Goal: Information Seeking & Learning: Learn about a topic

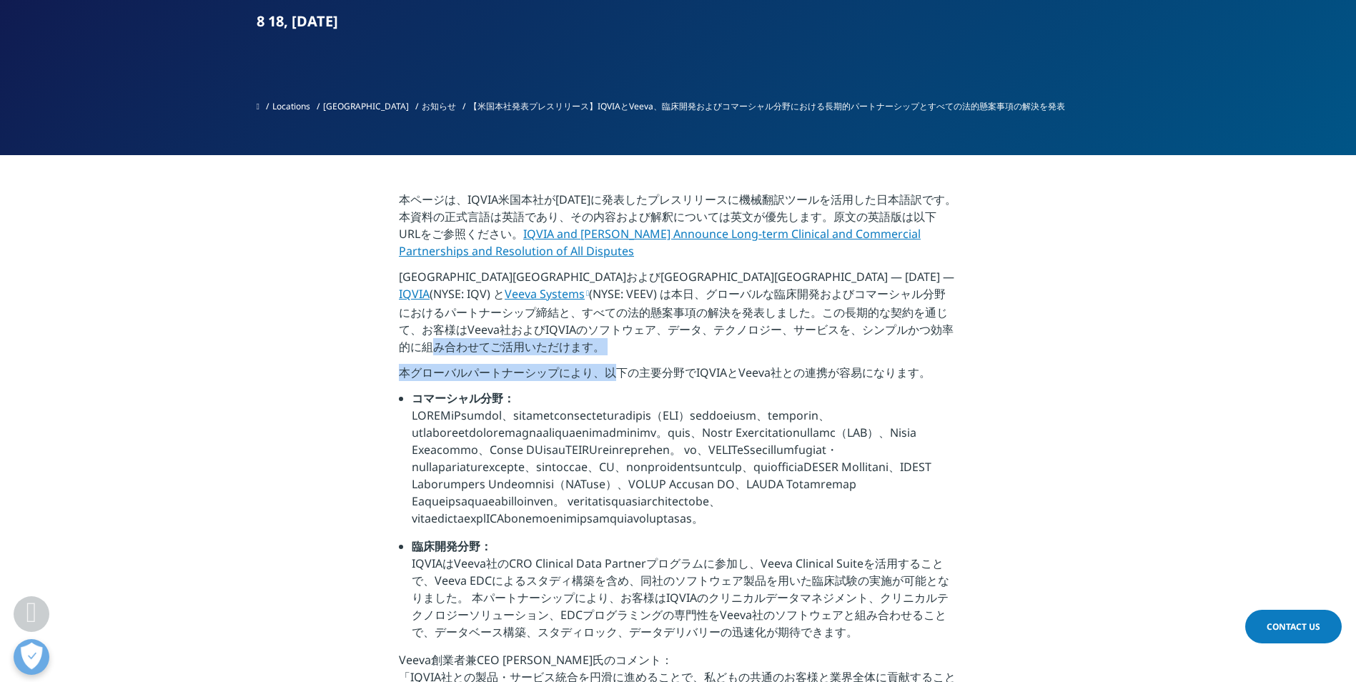
drag, startPoint x: 462, startPoint y: 356, endPoint x: 615, endPoint y: 374, distance: 154.7
click at [615, 374] on div "本ページは、IQVIA米国本社が[DATE]に発表したプレスリリースに機械翻訳ツールを活用した日本語訳です。本資料の正式言語は英語であり、その内容および解釈に…" at bounding box center [678, 520] width 558 height 659
click at [615, 374] on p "本グローバルパートナーシップにより、以下の主要分野でIQVIAとVeeva社との連携が容易になります。" at bounding box center [678, 377] width 558 height 26
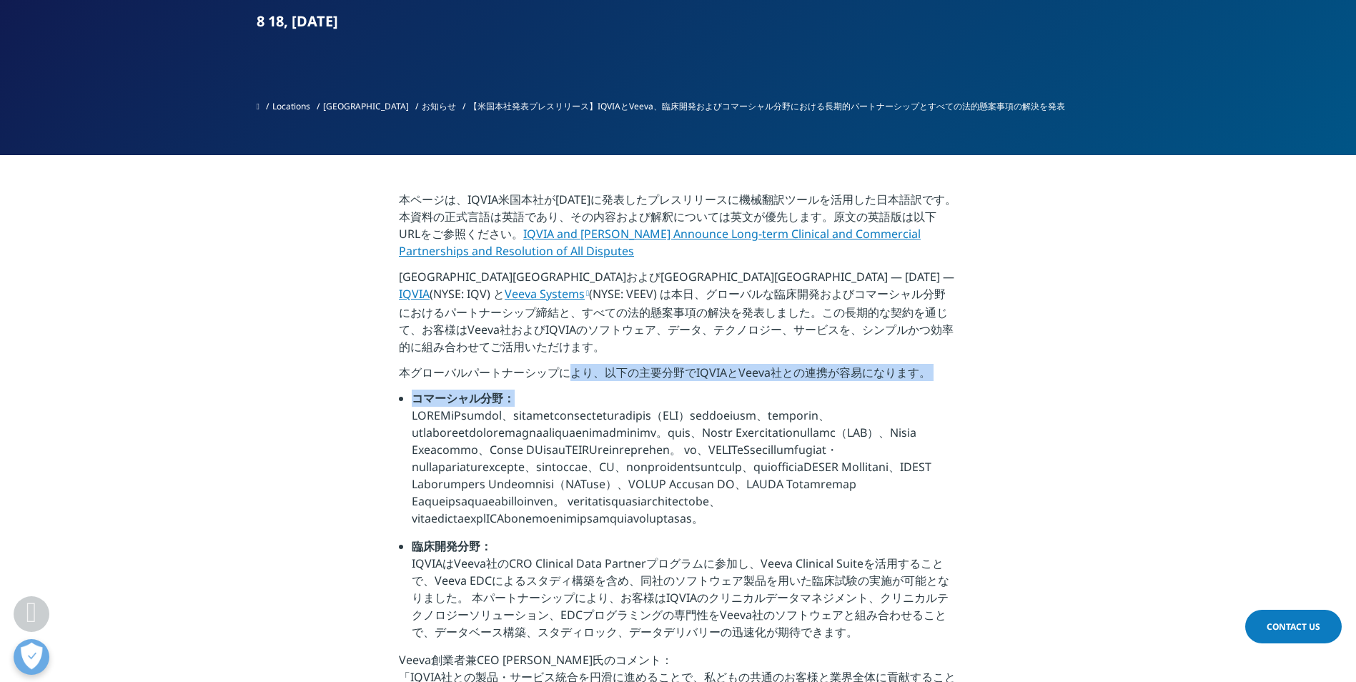
drag, startPoint x: 570, startPoint y: 367, endPoint x: 748, endPoint y: 392, distance: 180.4
click at [748, 392] on div "本ページは、IQVIA米国本社が[DATE]に発表したプレスリリースに機械翻訳ツールを活用した日本語訳です。本資料の正式言語は英語であり、その内容および解釈に…" at bounding box center [678, 520] width 558 height 659
click at [748, 392] on li "コマーシャル分野：" at bounding box center [684, 463] width 545 height 148
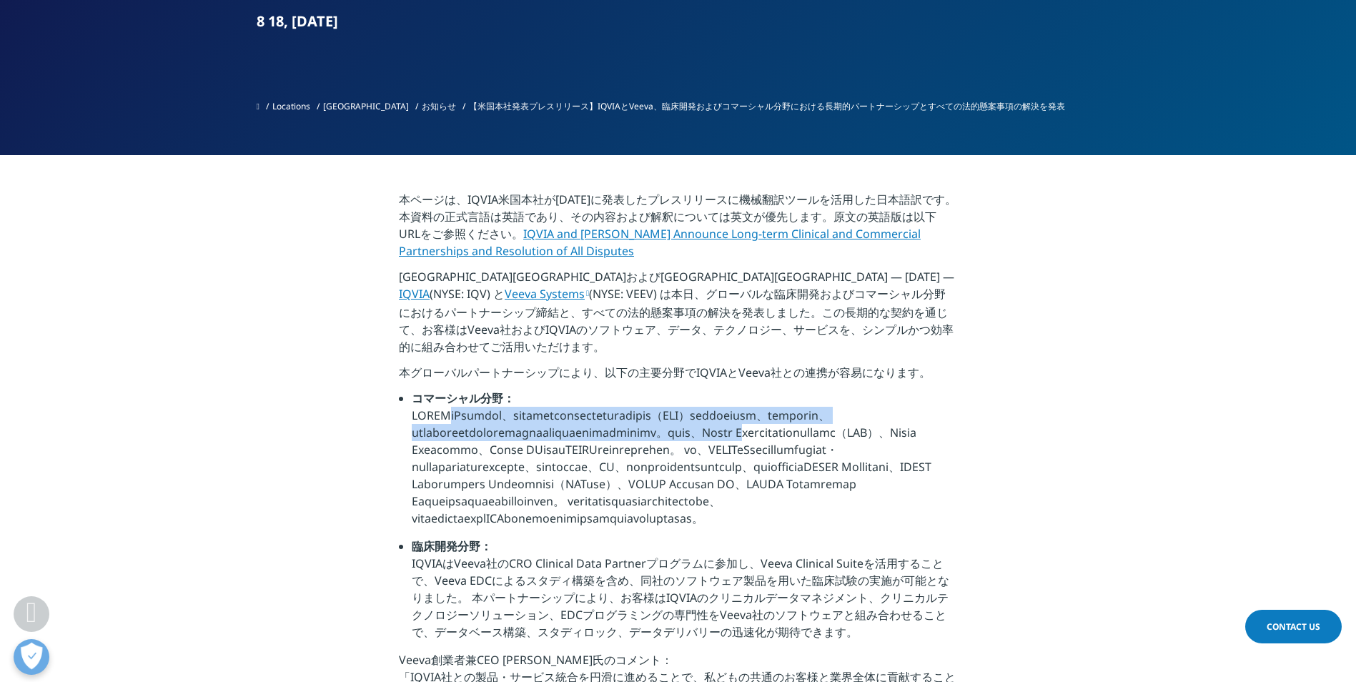
drag, startPoint x: 396, startPoint y: 417, endPoint x: 529, endPoint y: 444, distance: 136.4
click at [529, 444] on section "本ページは、IQVIA米国本社が[DATE]に発表したプレスリリースに機械翻訳ツールを活用した日本語訳です。本資料の正式言語は英語であり、その内容および解釈に…" at bounding box center [678, 520] width 1356 height 730
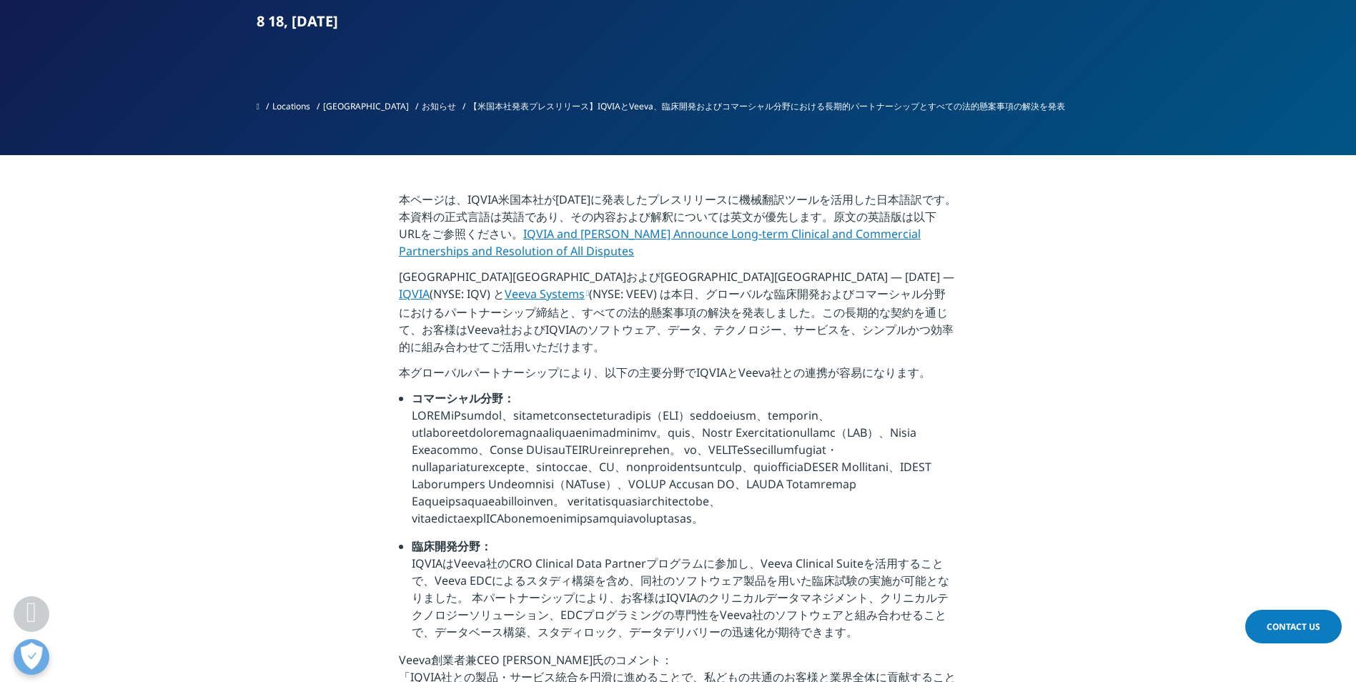
click at [603, 491] on li "コマーシャル分野：" at bounding box center [684, 463] width 545 height 148
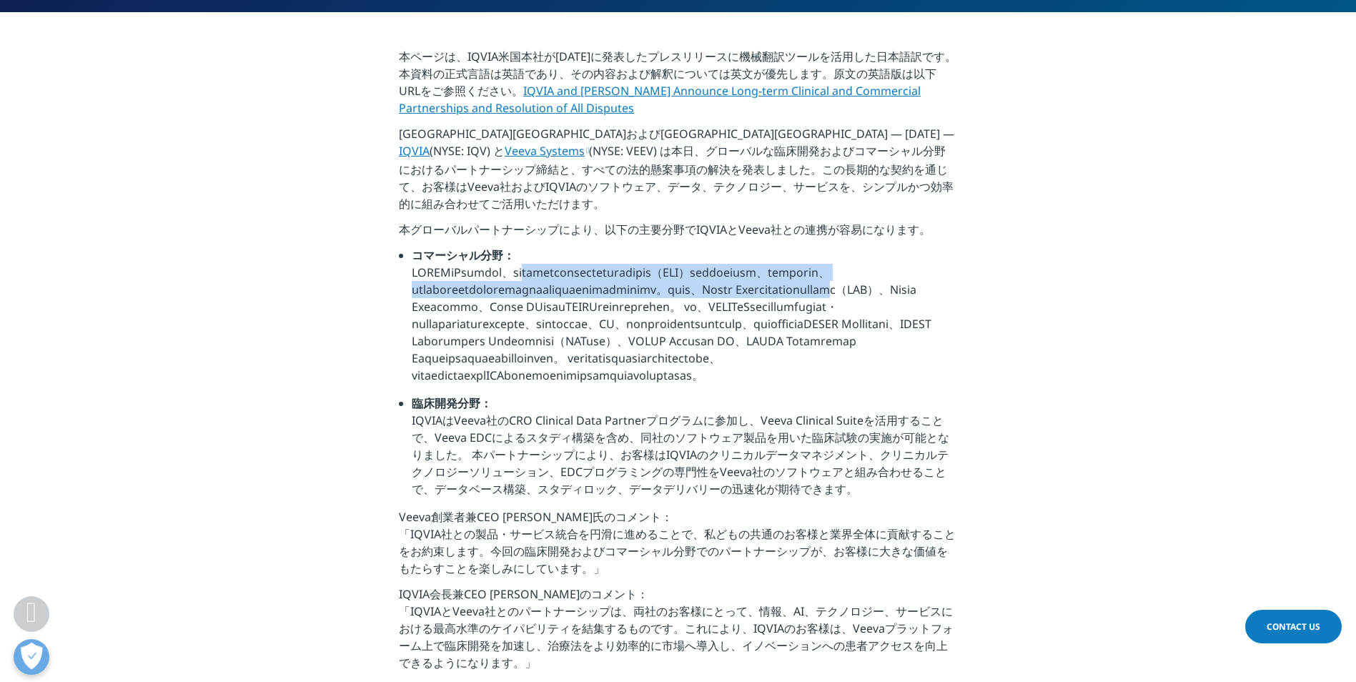
drag, startPoint x: 504, startPoint y: 280, endPoint x: 651, endPoint y: 302, distance: 148.0
click at [651, 302] on li "コマーシャル分野：" at bounding box center [684, 321] width 545 height 148
drag, startPoint x: 527, startPoint y: 267, endPoint x: 835, endPoint y: 302, distance: 310.0
click at [835, 302] on li "コマーシャル分野：" at bounding box center [684, 321] width 545 height 148
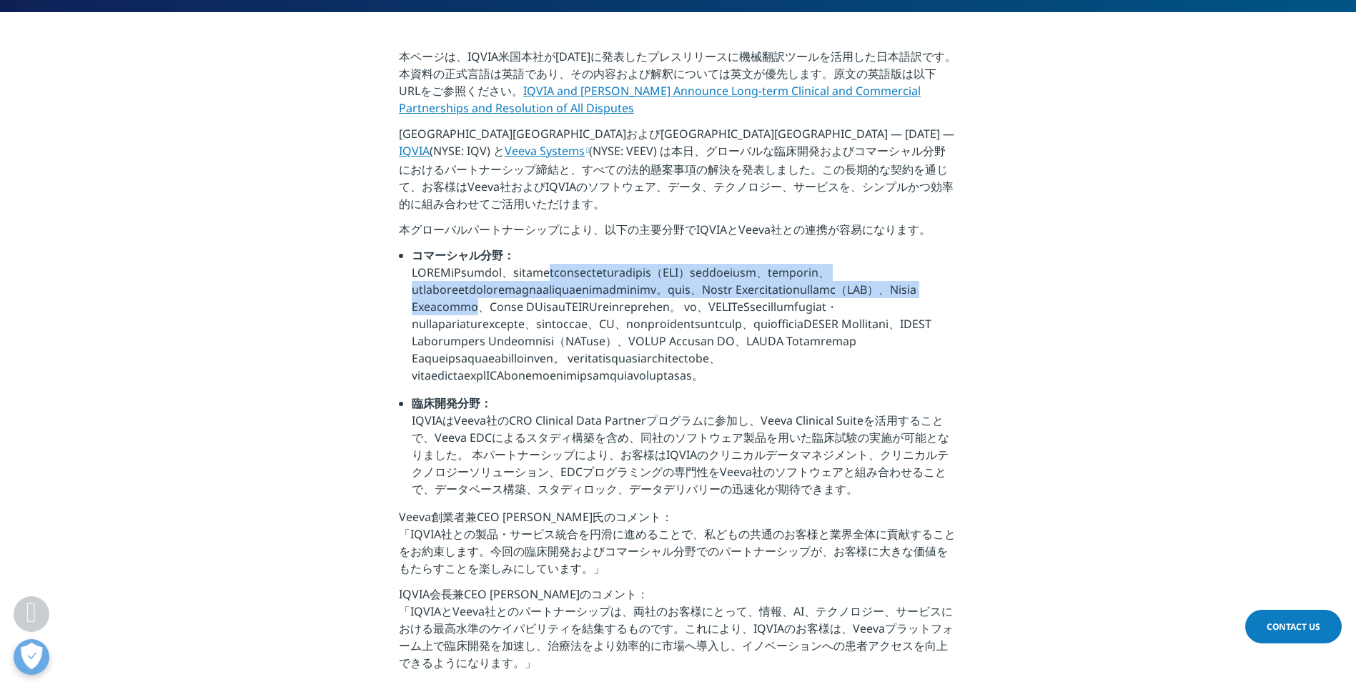
click at [835, 302] on li "コマーシャル分野：" at bounding box center [684, 321] width 545 height 148
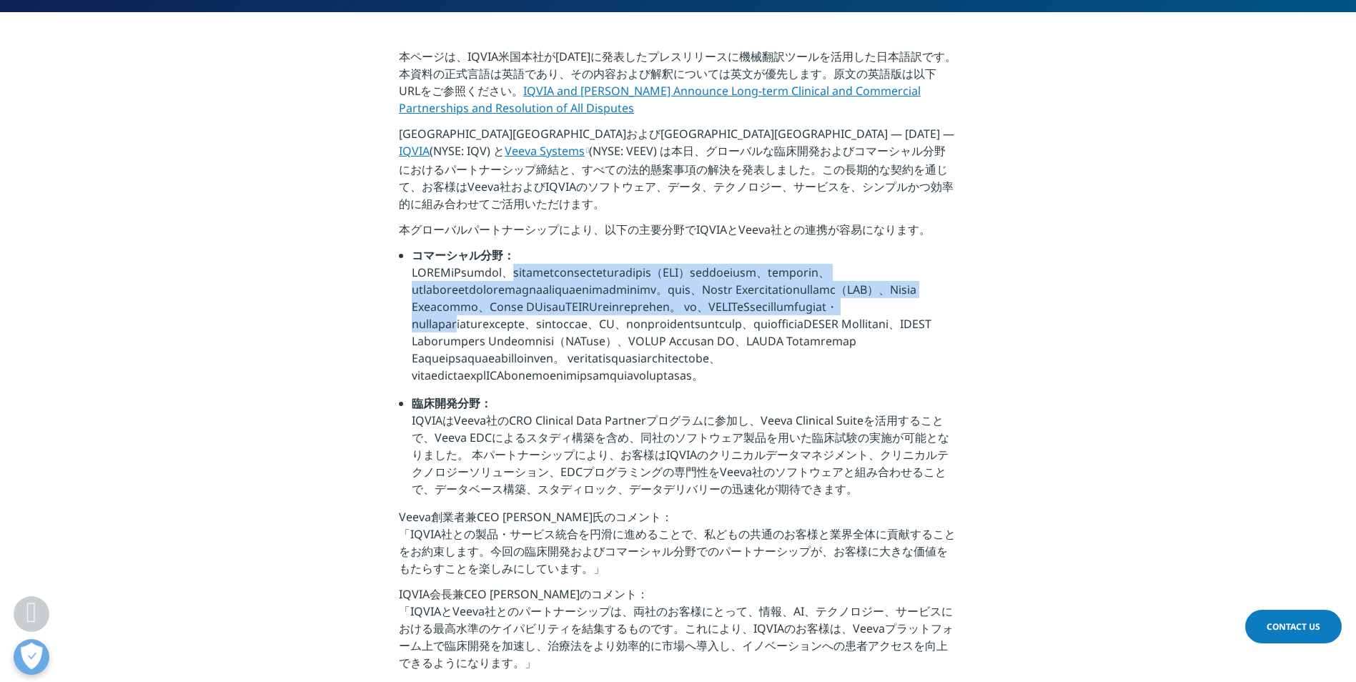
drag, startPoint x: 472, startPoint y: 281, endPoint x: 890, endPoint y: 327, distance: 420.5
click at [890, 327] on li "コマーシャル分野：" at bounding box center [684, 321] width 545 height 148
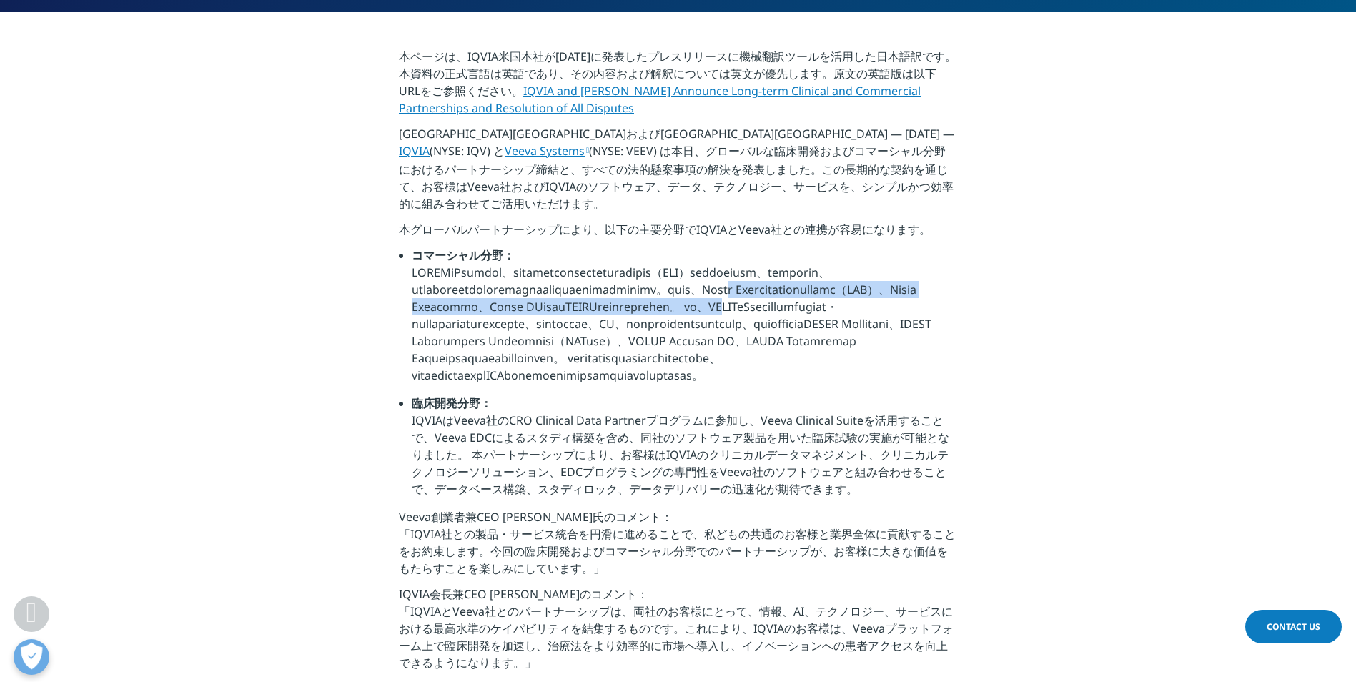
drag, startPoint x: 503, startPoint y: 312, endPoint x: 631, endPoint y: 329, distance: 129.0
click at [631, 329] on li "コマーシャル分野：" at bounding box center [684, 321] width 545 height 148
drag, startPoint x: 630, startPoint y: 325, endPoint x: 737, endPoint y: 409, distance: 136.5
click at [737, 394] on li "コマーシャル分野：" at bounding box center [684, 321] width 545 height 148
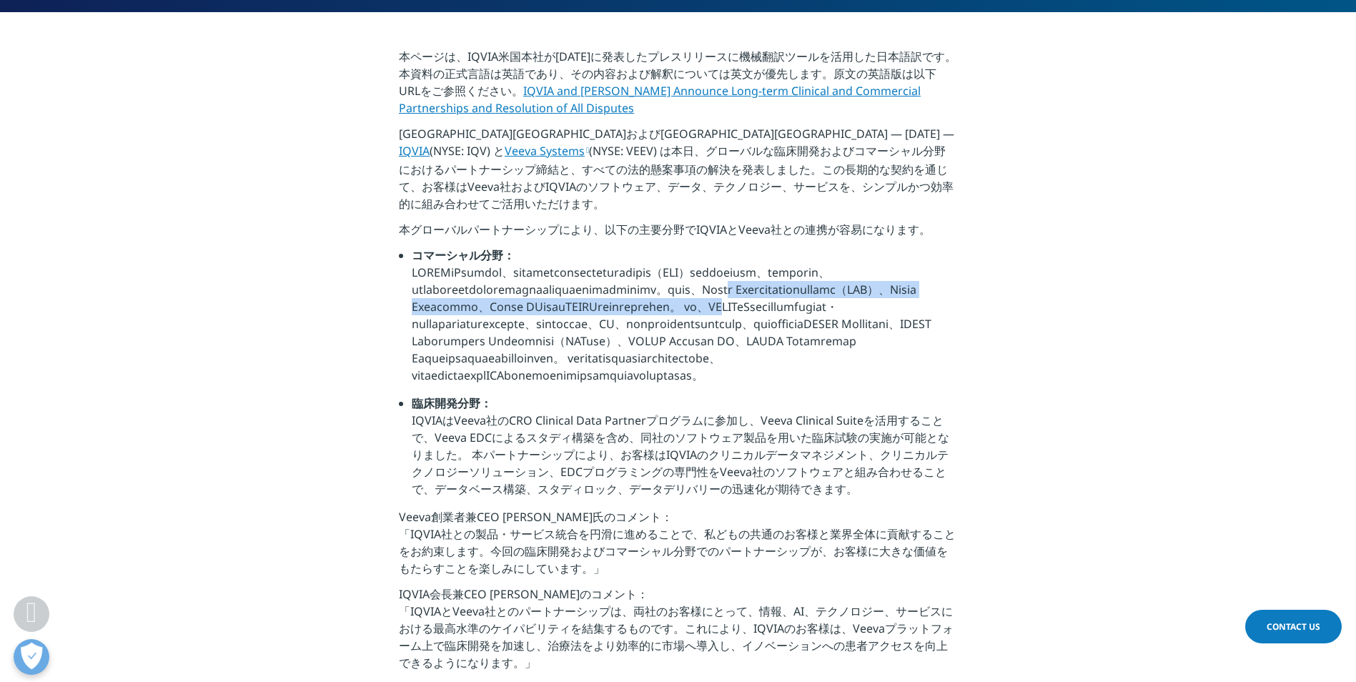
click at [737, 394] on li "コマーシャル分野：" at bounding box center [684, 321] width 545 height 148
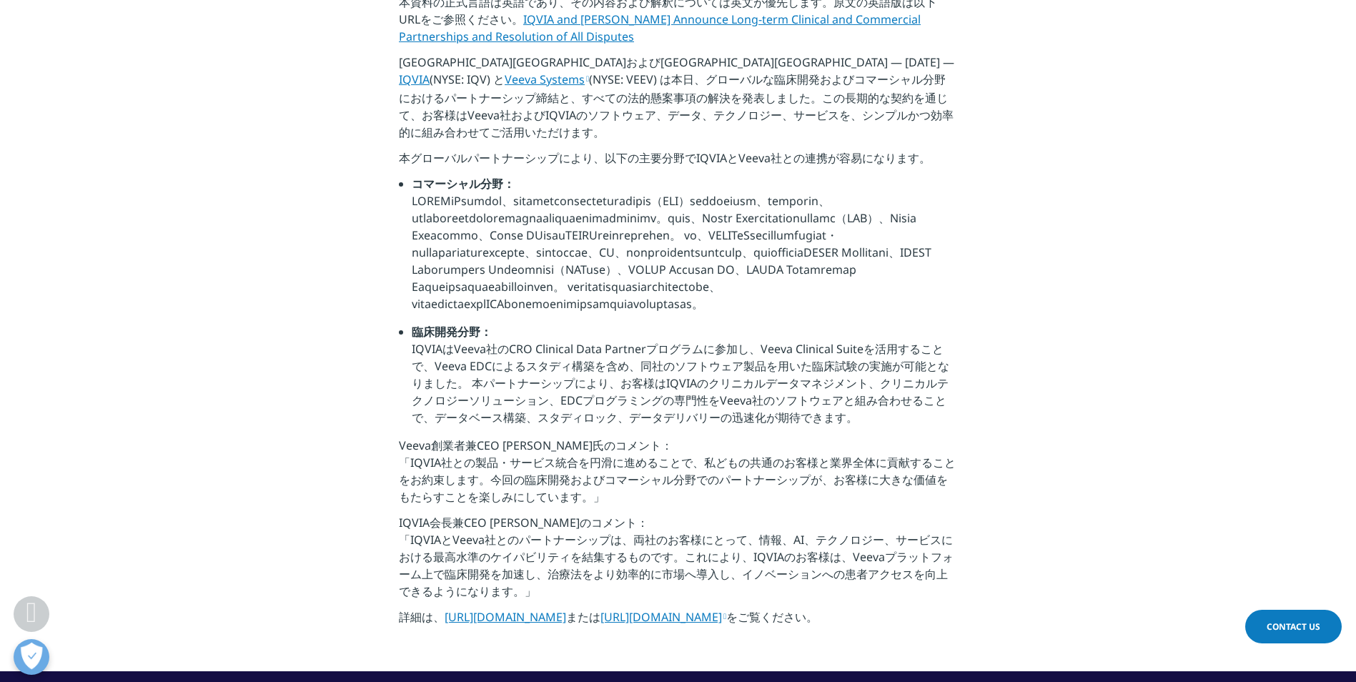
scroll to position [715, 0]
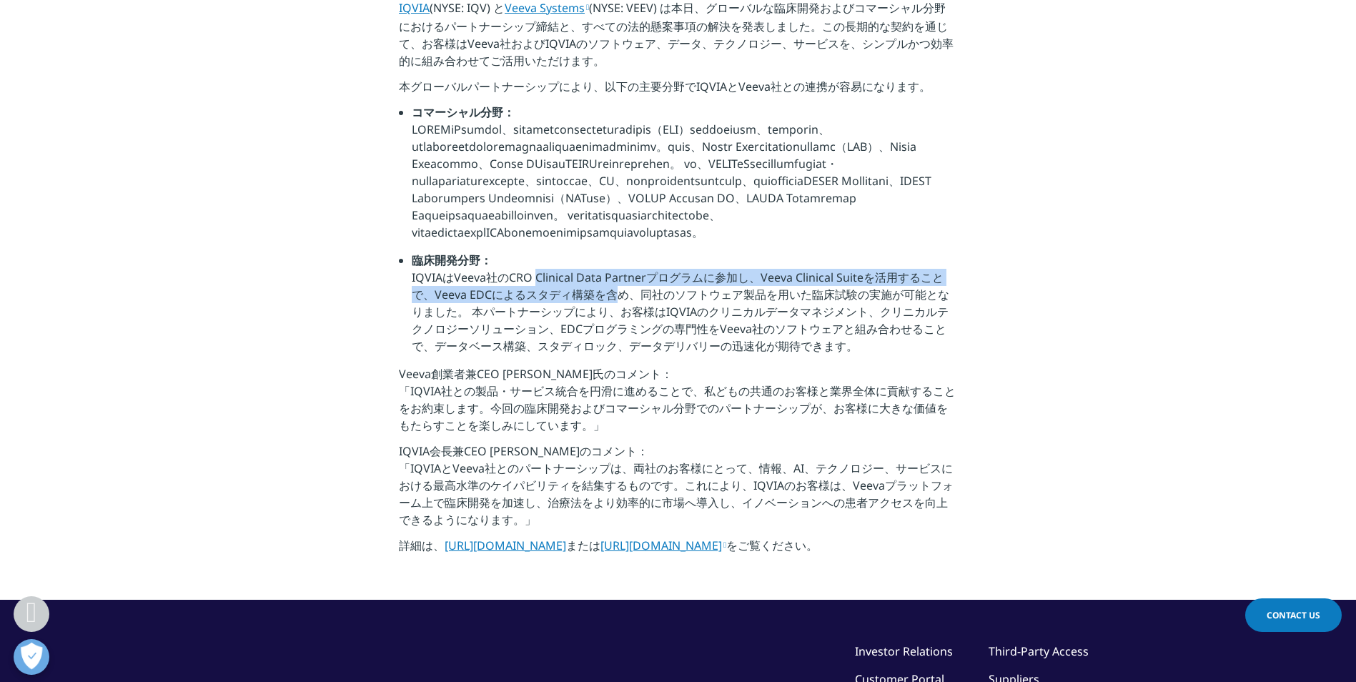
drag, startPoint x: 535, startPoint y: 319, endPoint x: 557, endPoint y: 322, distance: 21.6
click at [557, 322] on li "臨床開発分野： [PERSON_NAME]はVeeva社のCRO Clinical Data Partnerプログラムに参加し、Veeva Clinical …" at bounding box center [684, 309] width 545 height 114
drag, startPoint x: 507, startPoint y: 315, endPoint x: 827, endPoint y: 329, distance: 319.7
click at [827, 329] on li "臨床開発分野： [PERSON_NAME]はVeeva社のCRO Clinical Data Partnerプログラムに参加し、Veeva Clinical …" at bounding box center [684, 309] width 545 height 114
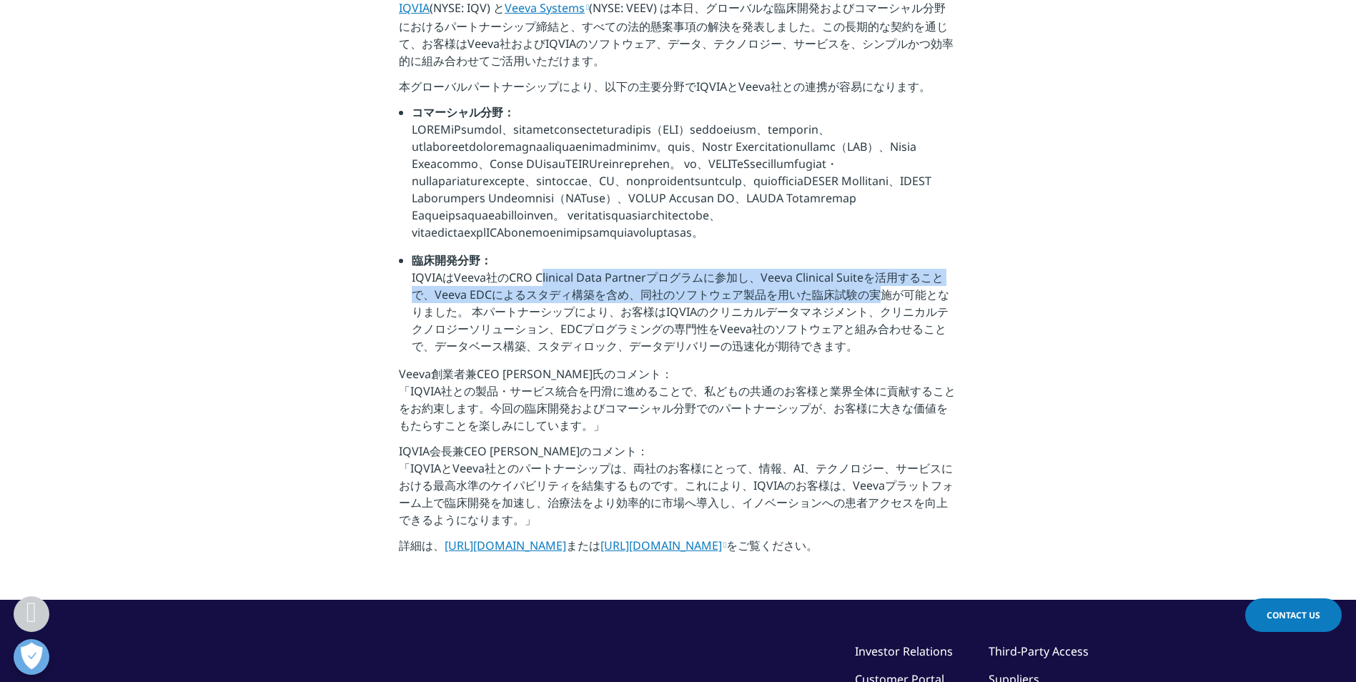
click at [827, 329] on li "臨床開発分野： [PERSON_NAME]はVeeva社のCRO Clinical Data Partnerプログラムに参加し、Veeva Clinical …" at bounding box center [684, 309] width 545 height 114
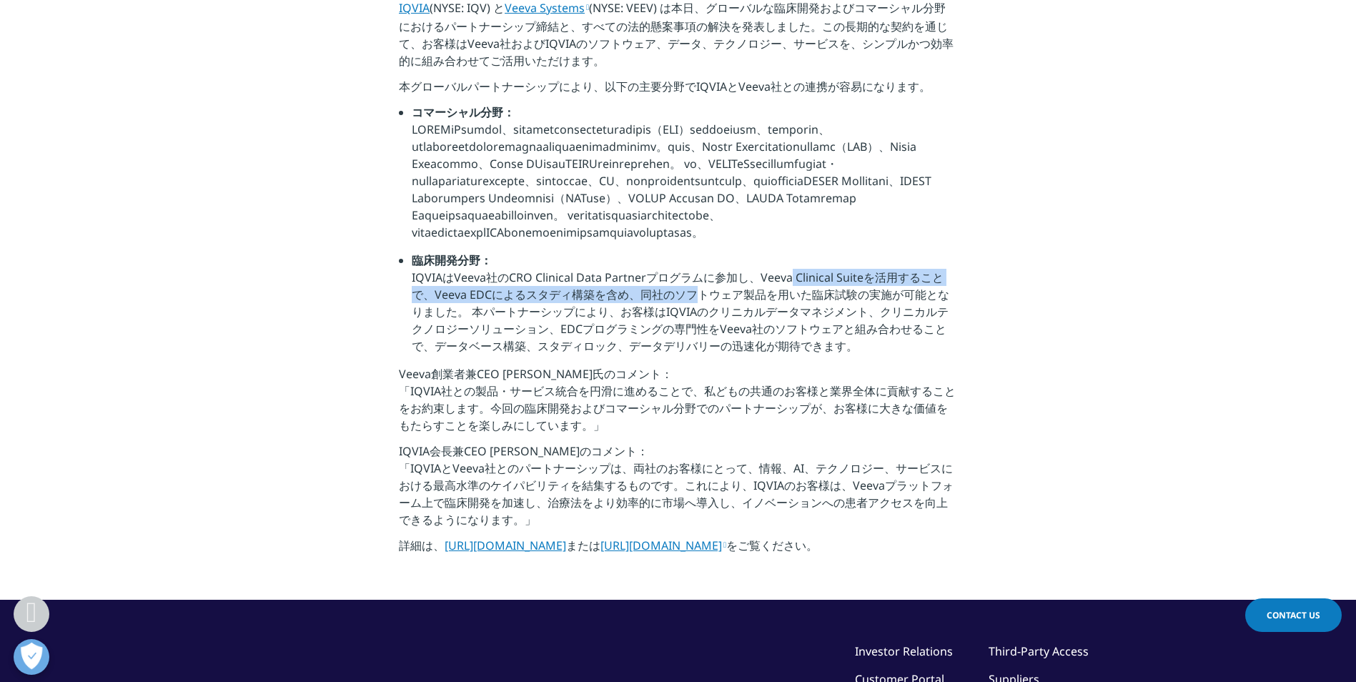
drag, startPoint x: 755, startPoint y: 310, endPoint x: 642, endPoint y: 327, distance: 114.9
click at [642, 327] on li "臨床開発分野： [PERSON_NAME]はVeeva社のCRO Clinical Data Partnerプログラムに参加し、Veeva Clinical …" at bounding box center [684, 309] width 545 height 114
drag, startPoint x: 512, startPoint y: 317, endPoint x: 829, endPoint y: 459, distance: 347.4
click at [829, 459] on div "本ページは、IQVIA米国本社が[DATE]に発表したプレスリリースに機械翻訳ツールを活用した日本語訳です。本資料の正式言語は英語であり、その内容および解釈に…" at bounding box center [678, 234] width 558 height 659
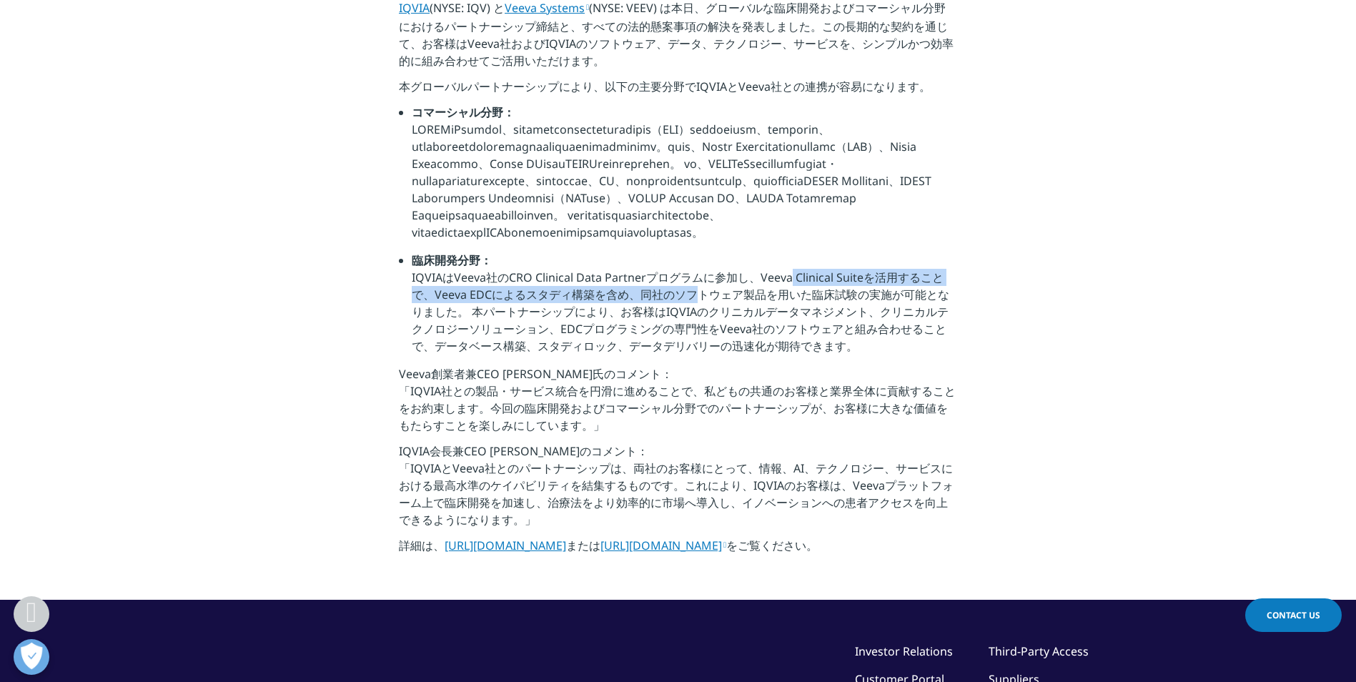
click at [829, 442] on p "Veeva創業者兼CEO [PERSON_NAME]氏のコメント： 「IQVIA社との製品・サービス統合を円滑に進めることで、私どもの共通のお客様と業界全体に…" at bounding box center [678, 403] width 558 height 77
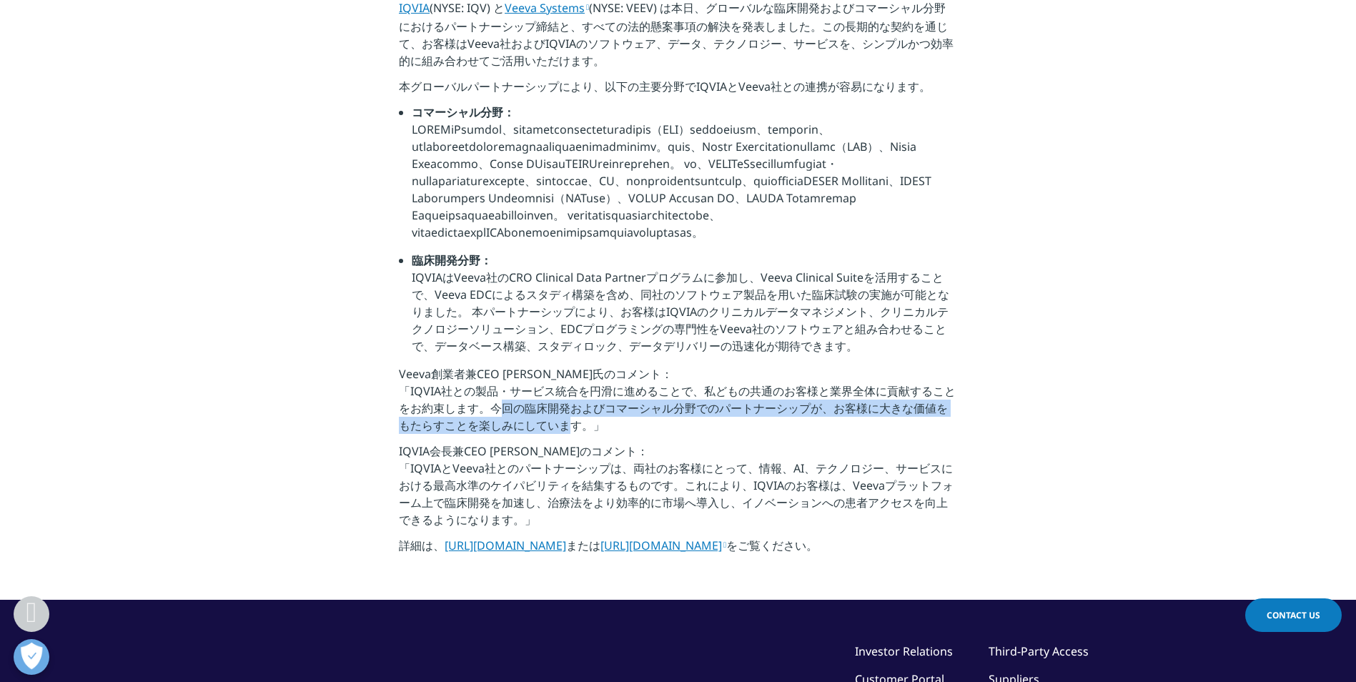
drag, startPoint x: 494, startPoint y: 439, endPoint x: 562, endPoint y: 476, distance: 77.7
click at [562, 442] on p "Veeva創業者兼CEO [PERSON_NAME]氏のコメント： 「IQVIA社との製品・サービス統合を円滑に進めることで、私どもの共通のお客様と業界全体に…" at bounding box center [678, 403] width 558 height 77
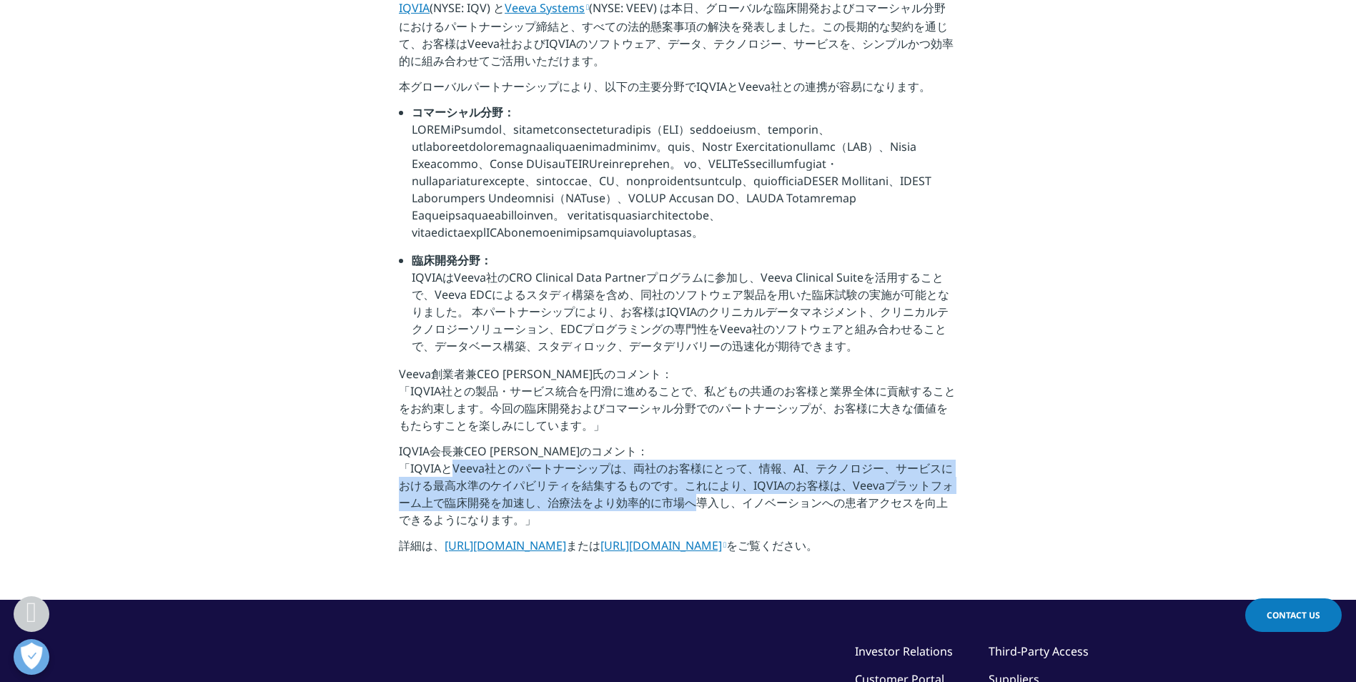
drag, startPoint x: 439, startPoint y: 503, endPoint x: 680, endPoint y: 540, distance: 244.4
click at [680, 537] on p "IQVIA会長兼CEO [PERSON_NAME]のコメント： 「IQVIAとVeeva社とのパートナーシップは、両社のお客様にとって、情報、AI、テクノロジ…" at bounding box center [678, 489] width 558 height 94
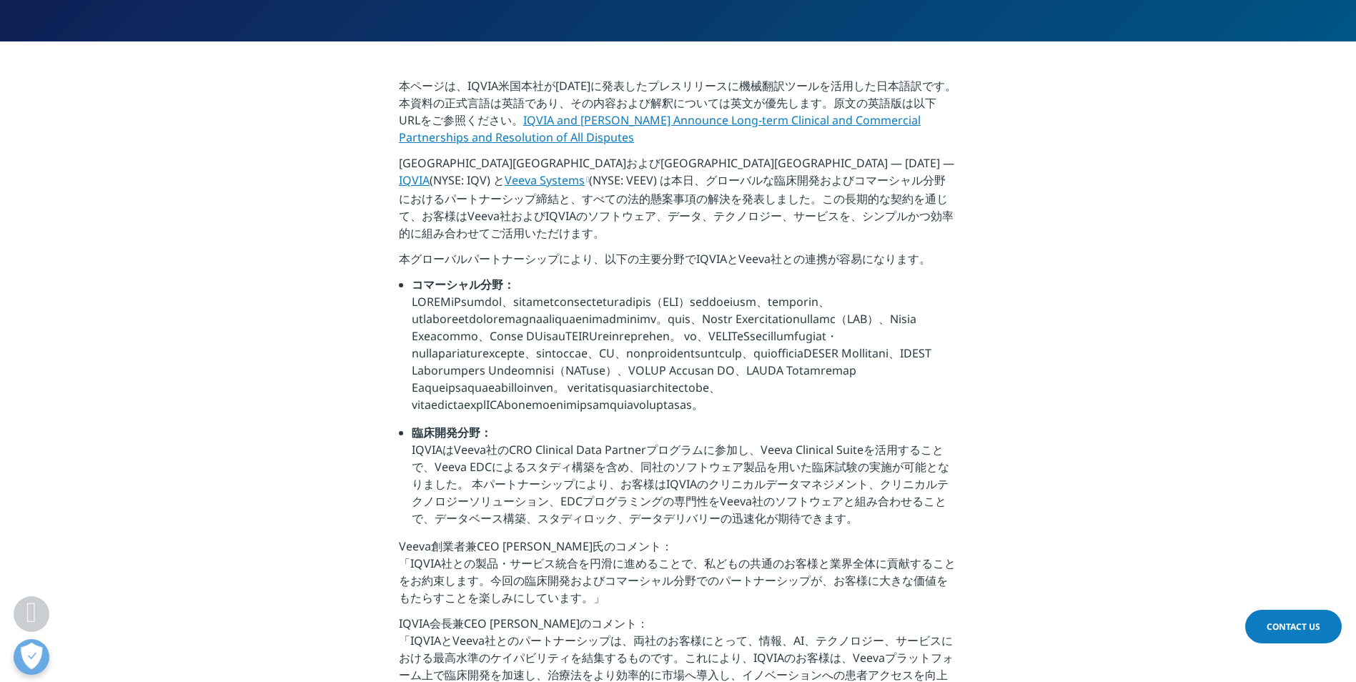
scroll to position [500, 0]
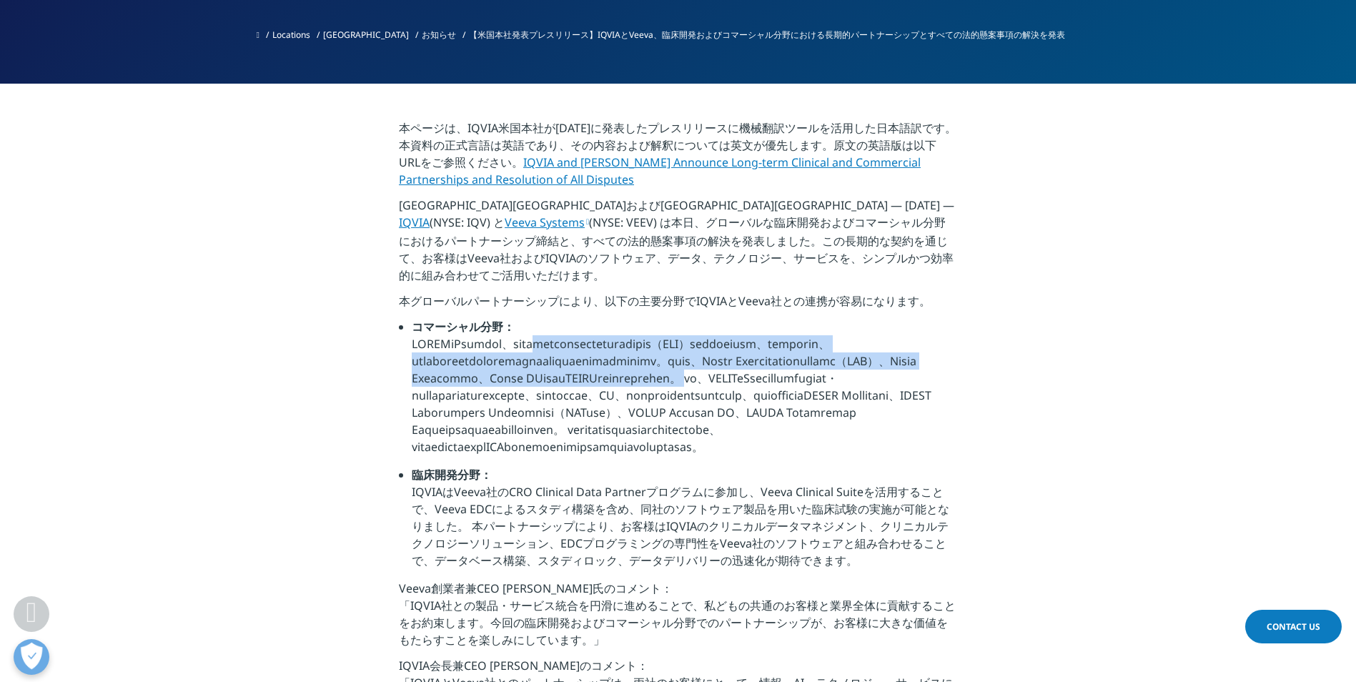
drag, startPoint x: 518, startPoint y: 345, endPoint x: 577, endPoint y: 388, distance: 73.2
click at [577, 388] on li "コマーシャル分野：" at bounding box center [684, 392] width 545 height 148
drag, startPoint x: 528, startPoint y: 417, endPoint x: 630, endPoint y: 481, distance: 120.4
click at [630, 466] on li "コマーシャル分野：" at bounding box center [684, 392] width 545 height 148
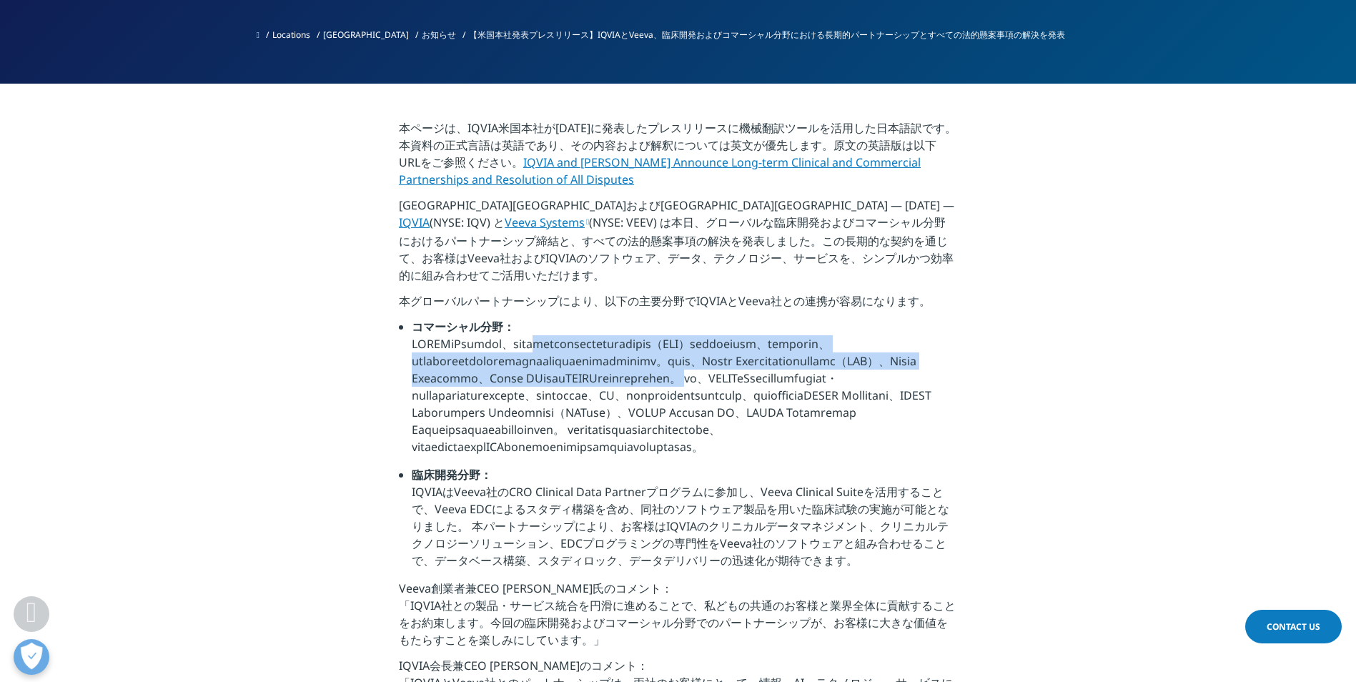
click at [630, 466] on li "コマーシャル分野：" at bounding box center [684, 392] width 545 height 148
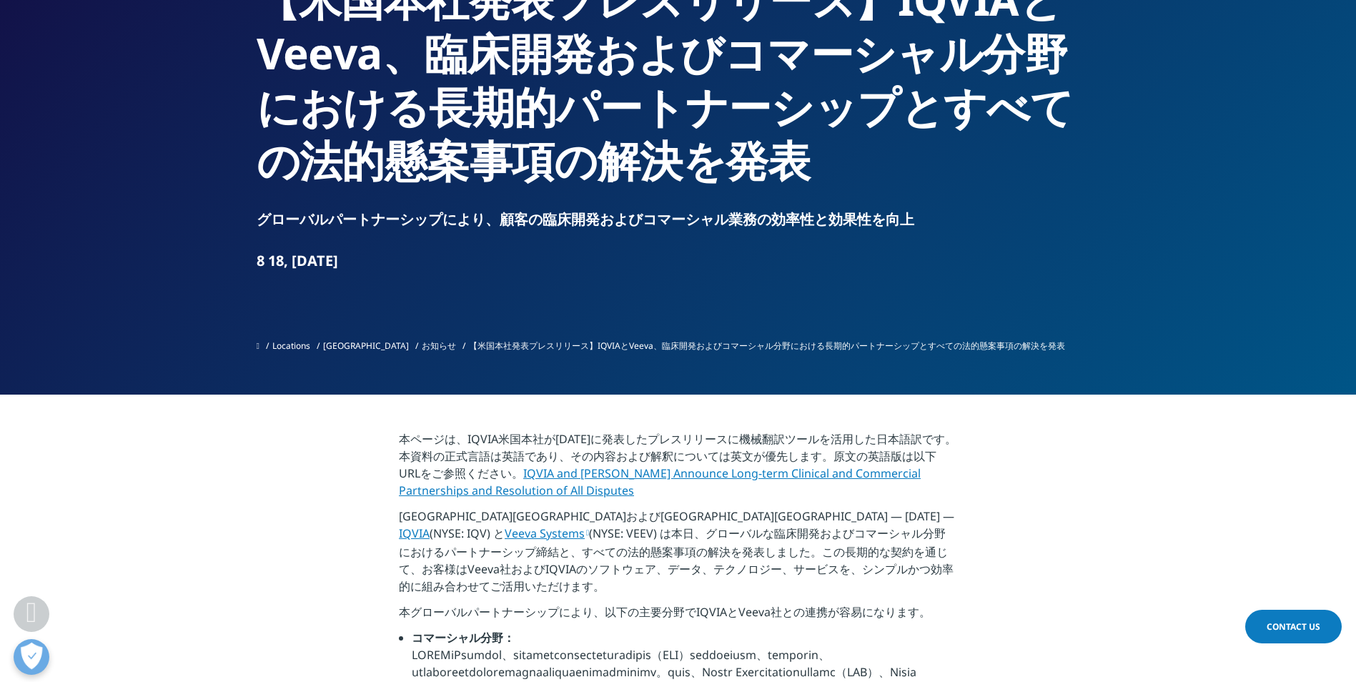
scroll to position [0, 0]
